Goal: Information Seeking & Learning: Learn about a topic

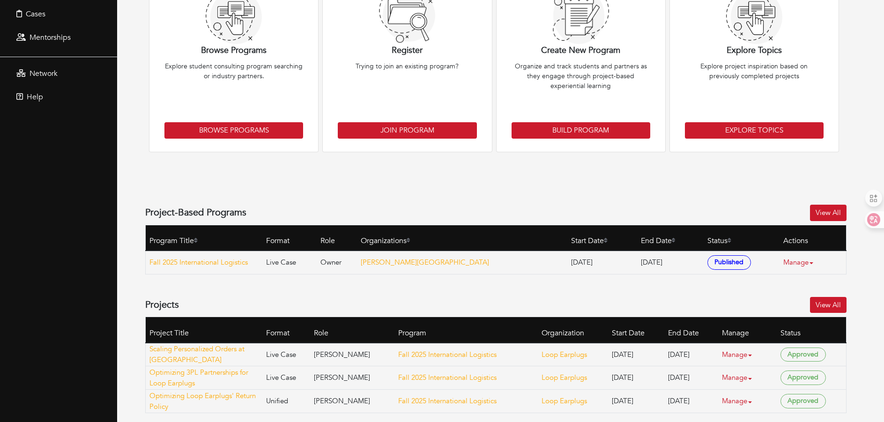
scroll to position [160, 0]
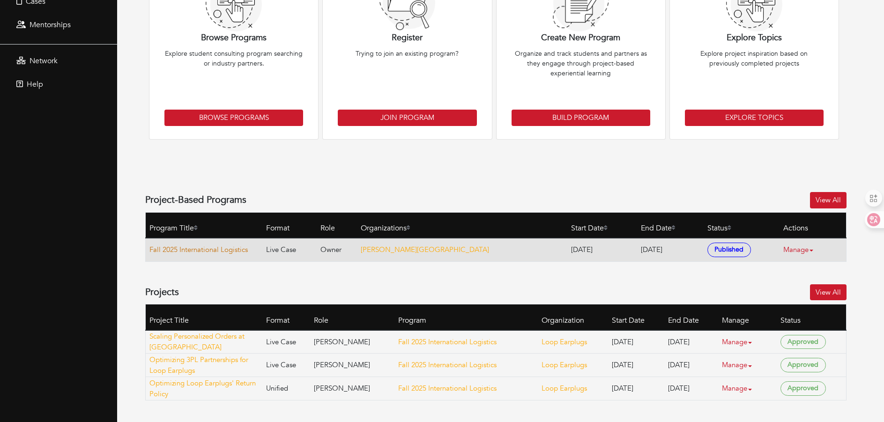
click at [207, 251] on link "Fall 2025 International Logistics" at bounding box center [205, 250] width 112 height 11
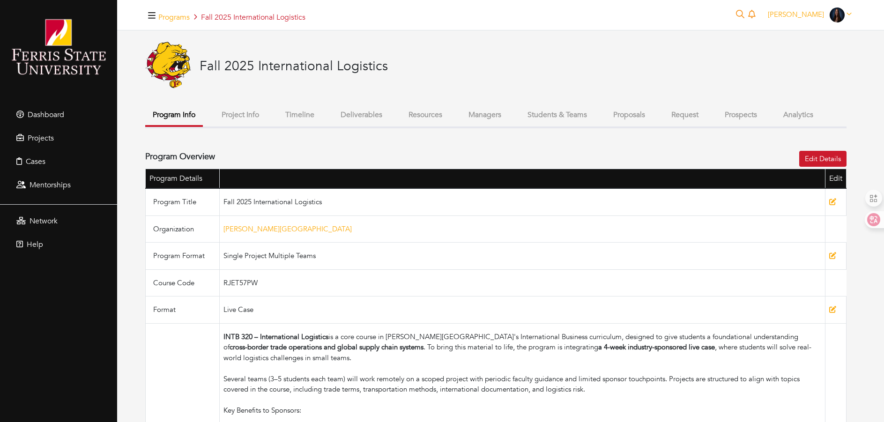
click at [557, 115] on button "Students & Teams" at bounding box center [557, 115] width 75 height 20
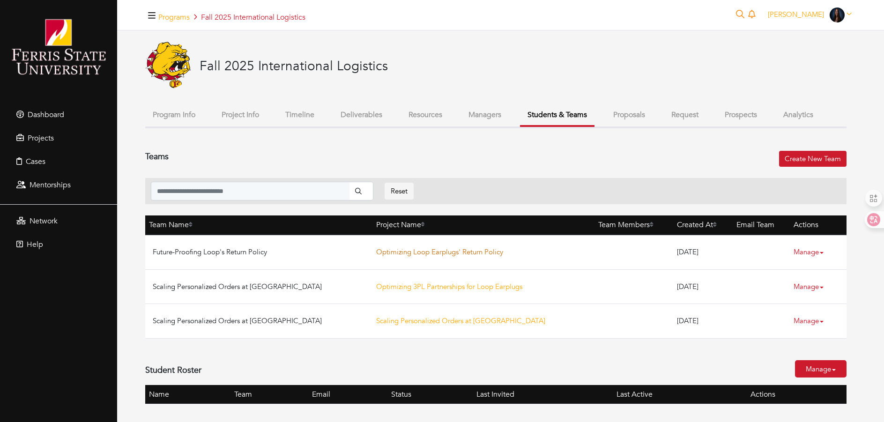
click at [380, 254] on link "Optimizing Loop Earplugs' Return Policy" at bounding box center [439, 251] width 127 height 9
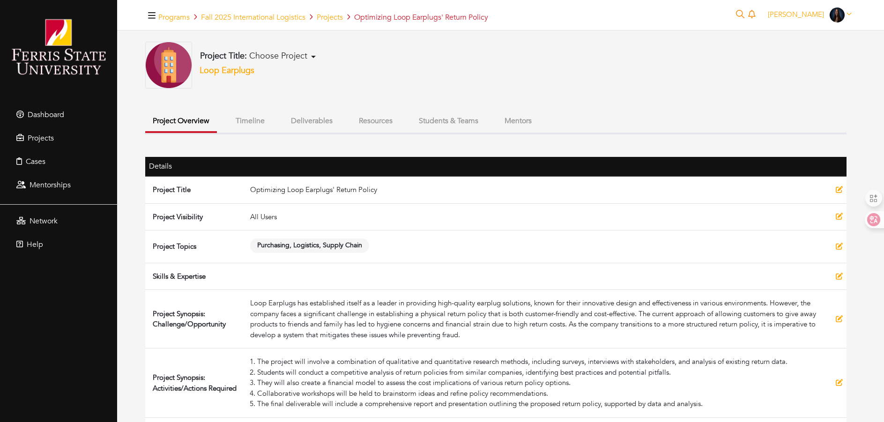
click at [466, 123] on button "Students & Teams" at bounding box center [448, 121] width 75 height 20
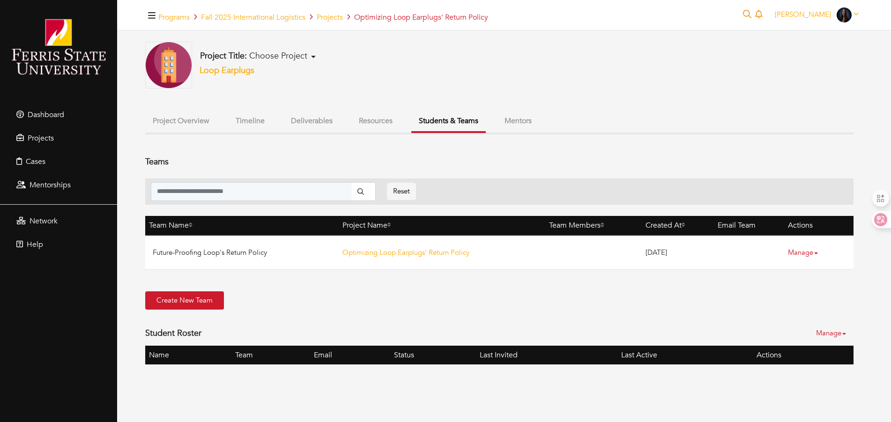
click at [312, 54] on button "Project Title: Choose Project" at bounding box center [257, 56] width 121 height 11
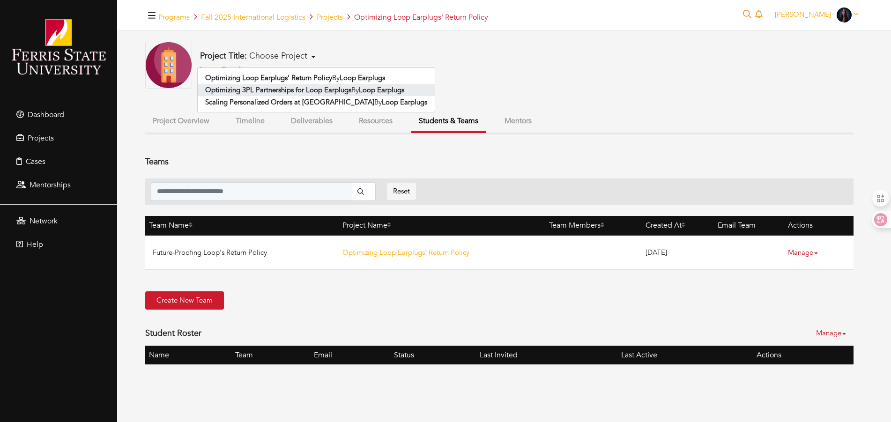
click at [255, 87] on b "Optimizing 3PL Partnerships for Loop Earplugs" at bounding box center [278, 89] width 146 height 9
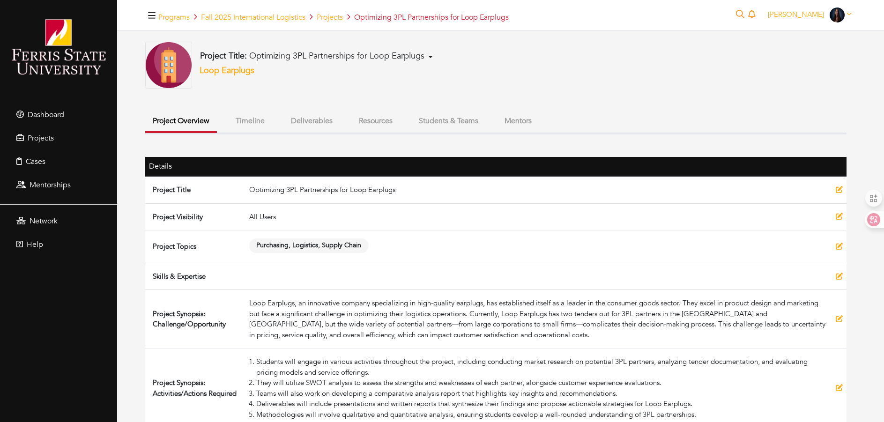
click at [437, 119] on button "Students & Teams" at bounding box center [448, 121] width 75 height 20
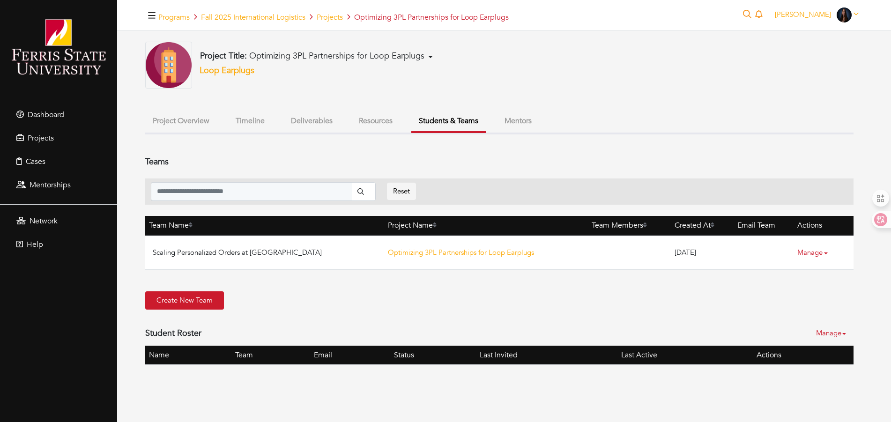
click at [433, 56] on button "Project Title: Optimizing 3PL Partnerships for Loop Earplugs" at bounding box center [316, 56] width 239 height 11
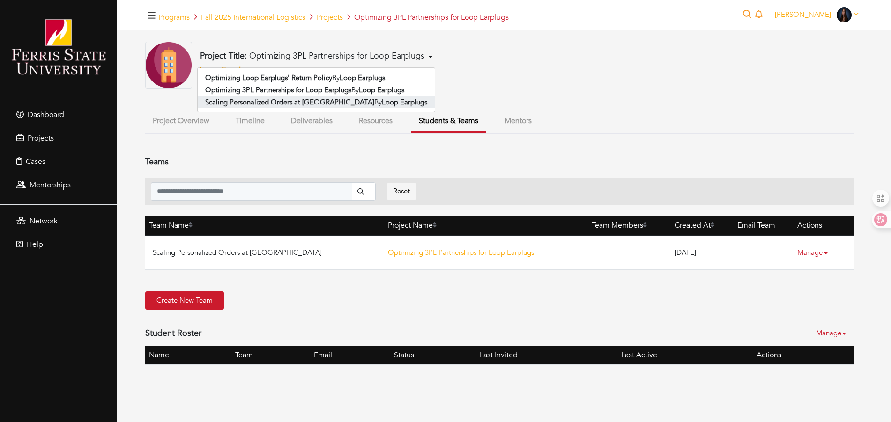
click at [380, 104] on link "Scaling Personalized Orders at Loop By Loop Earplugs" at bounding box center [316, 102] width 237 height 12
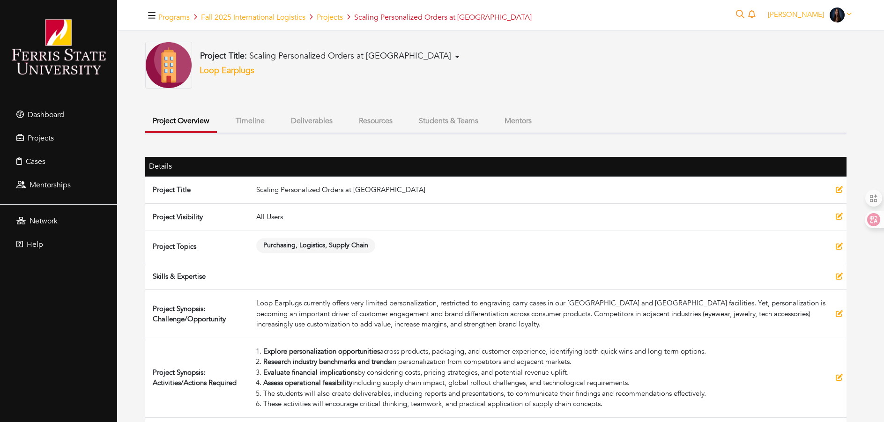
click at [440, 118] on button "Students & Teams" at bounding box center [448, 121] width 75 height 20
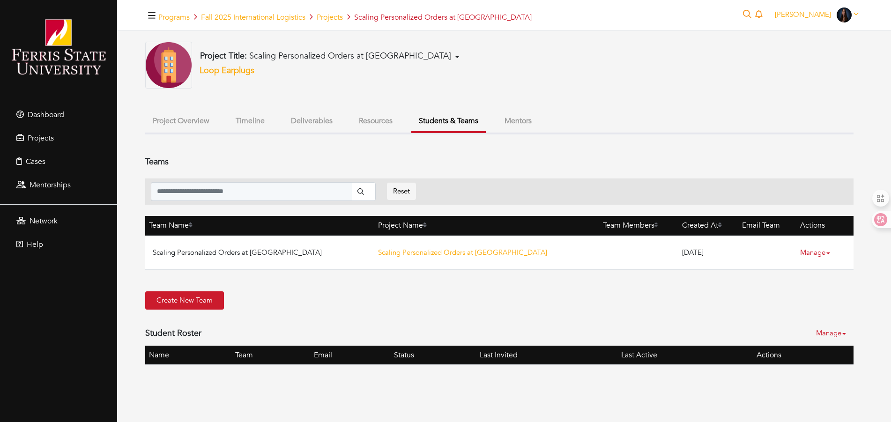
click at [681, 57] on div "Project Title: Scaling Personalized Orders at Loop Optimizing Loop Earplugs' Re…" at bounding box center [499, 65] width 709 height 47
click at [194, 122] on button "Project Overview" at bounding box center [181, 121] width 72 height 20
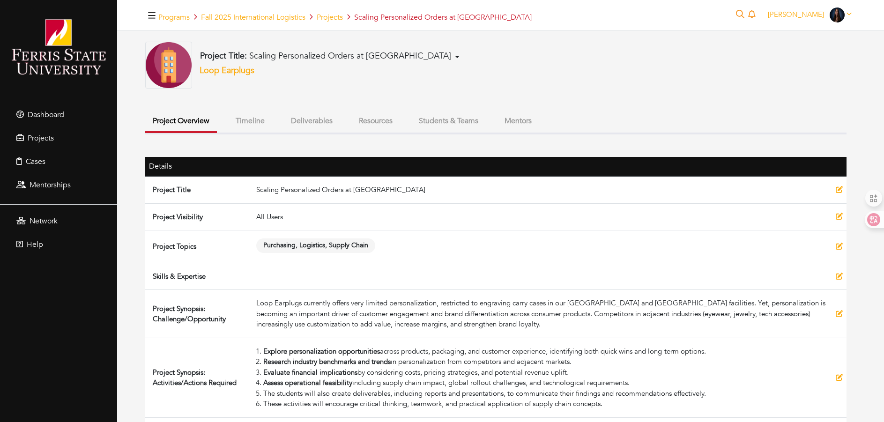
click at [394, 54] on button "Project Title: Scaling Personalized Orders at Loop" at bounding box center [329, 56] width 265 height 11
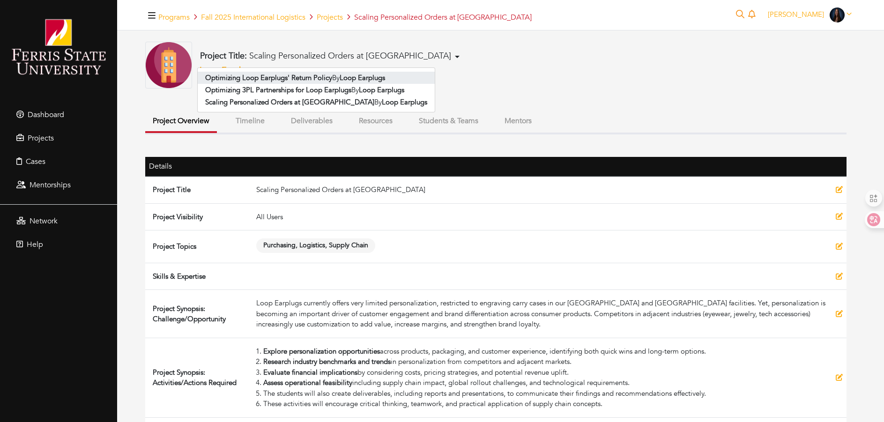
click at [336, 76] on link "Optimizing Loop Earplugs' Return Policy By Loop Earplugs" at bounding box center [316, 78] width 237 height 12
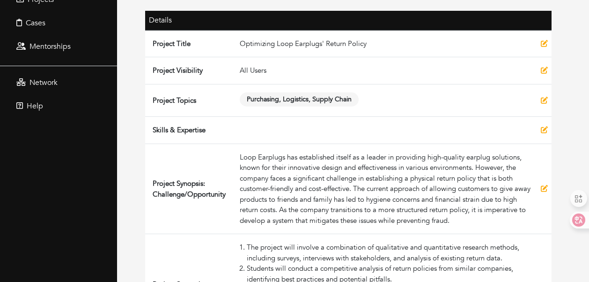
scroll to position [145, 0]
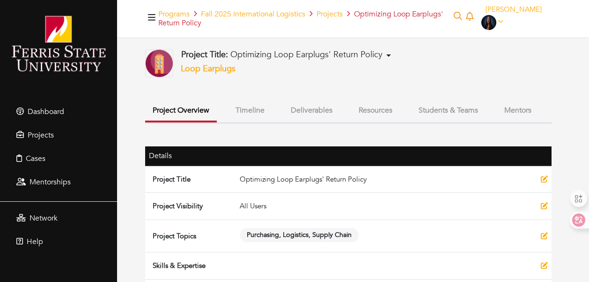
scroll to position [0, 0]
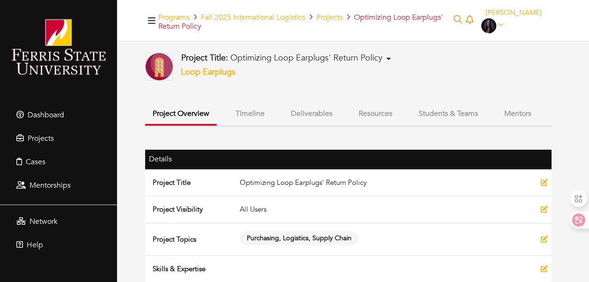
click at [391, 58] on button "Project Title: Optimizing Loop Earplugs' Return Policy" at bounding box center [287, 57] width 216 height 11
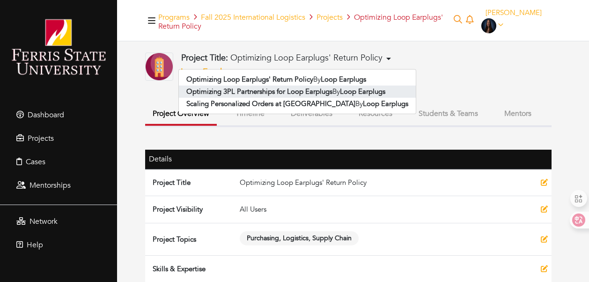
click at [263, 92] on b "Optimizing 3PL Partnerships for Loop Earplugs" at bounding box center [260, 91] width 146 height 9
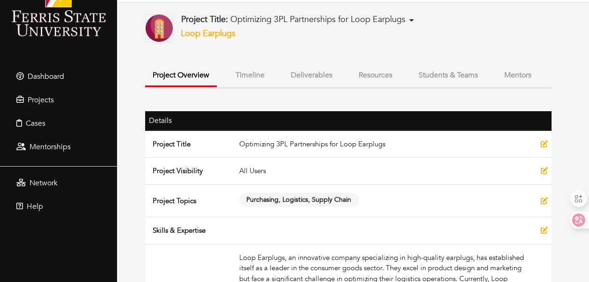
scroll to position [28, 0]
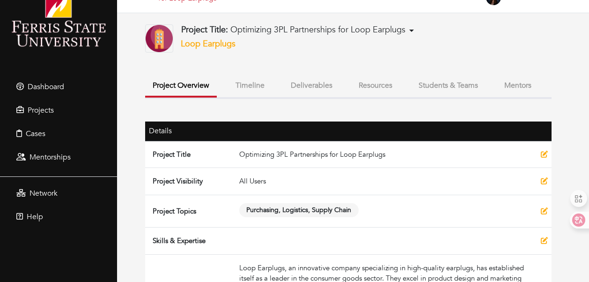
click at [411, 29] on button "Project Title: Optimizing 3PL Partnerships for Loop Earplugs" at bounding box center [298, 29] width 239 height 11
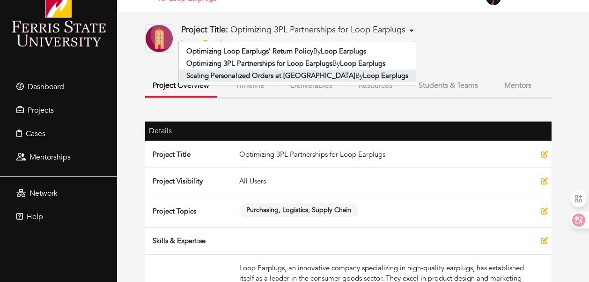
click at [240, 76] on b "Scaling Personalized Orders at [GEOGRAPHIC_DATA]" at bounding box center [271, 75] width 169 height 9
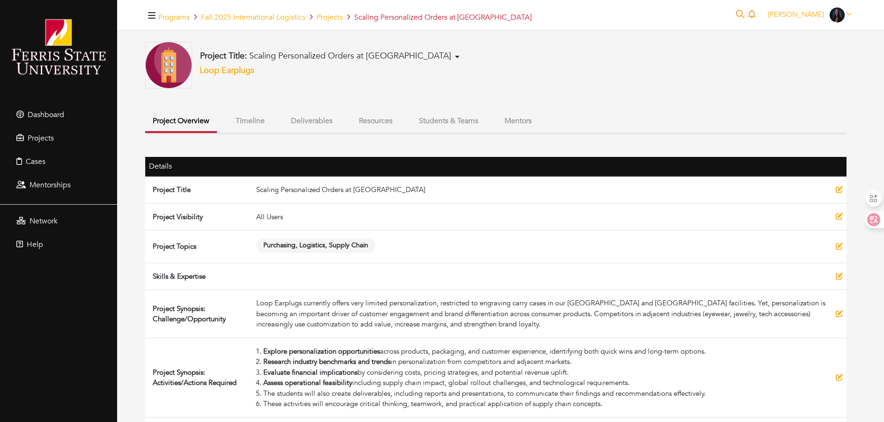
click at [391, 56] on button "Project Title: Scaling Personalized Orders at Loop" at bounding box center [329, 56] width 265 height 11
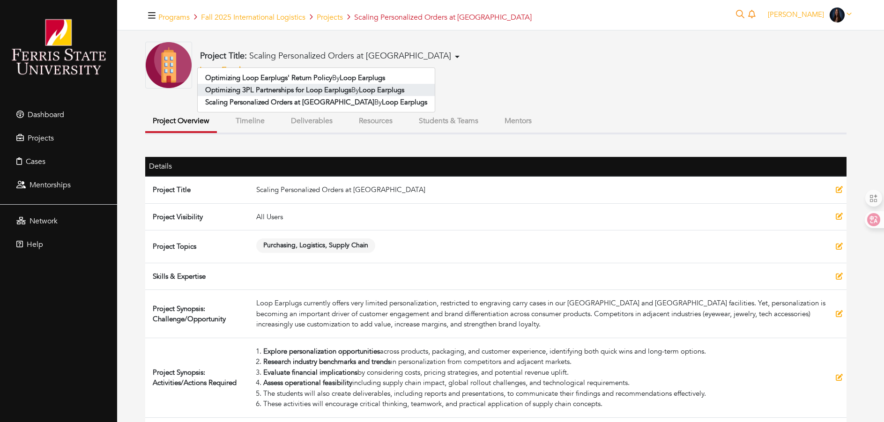
click at [267, 91] on b "Optimizing 3PL Partnerships for Loop Earplugs" at bounding box center [278, 89] width 146 height 9
